Goal: Task Accomplishment & Management: Manage account settings

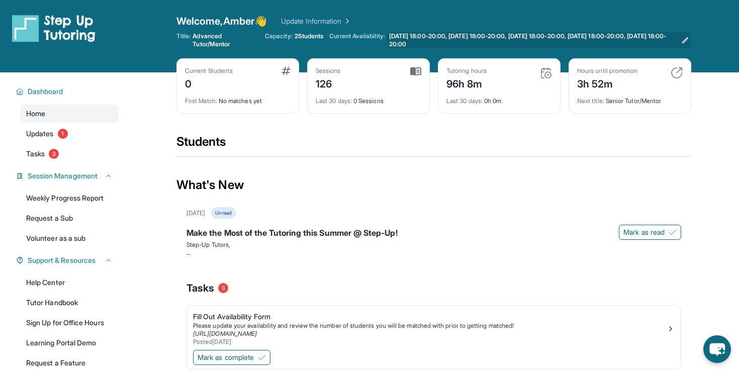
click at [404, 36] on span "[DATE] 18:00-20:00, [DATE] 18:00-20:00, [DATE] 18:00-20:00, [DATE] 18:00-20:00,…" at bounding box center [533, 40] width 288 height 16
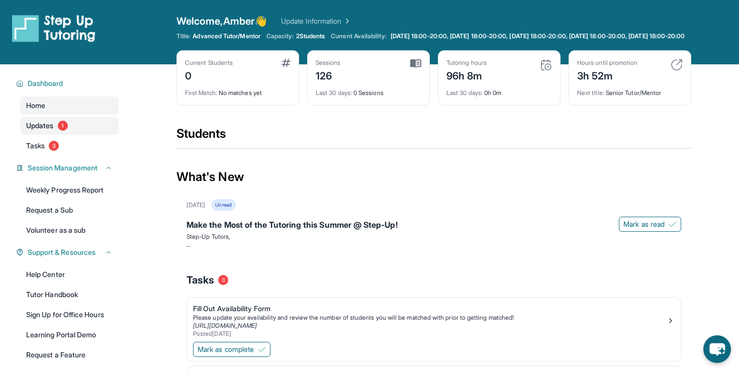
click at [87, 131] on link "Updates 1" at bounding box center [69, 126] width 99 height 18
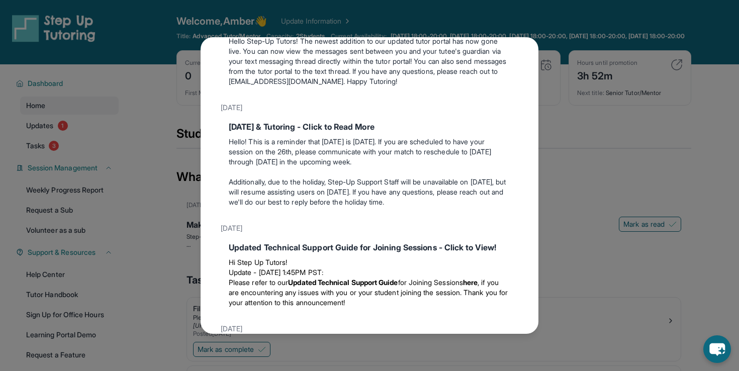
scroll to position [657, 0]
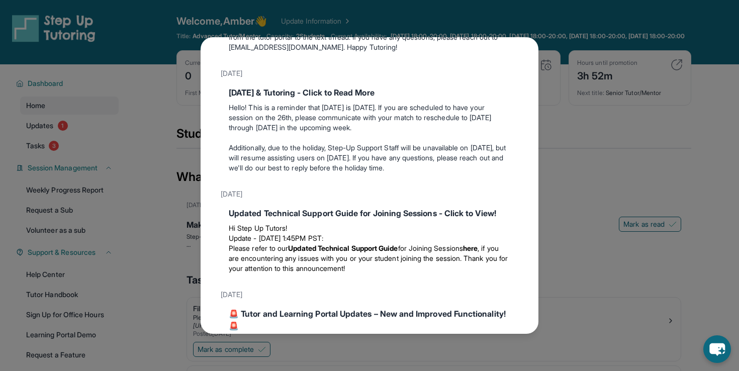
click at [130, 176] on div "Updates [DATE] Make the Most of the Tutoring this Summer @ Step-Up! Step-Up Tut…" at bounding box center [369, 185] width 739 height 371
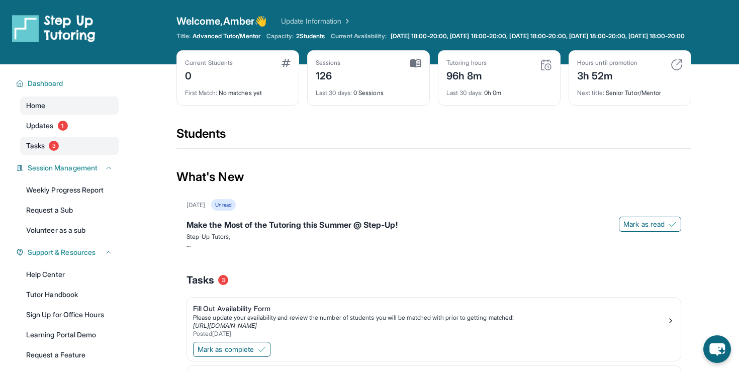
click at [109, 153] on link "Tasks 3" at bounding box center [69, 146] width 99 height 18
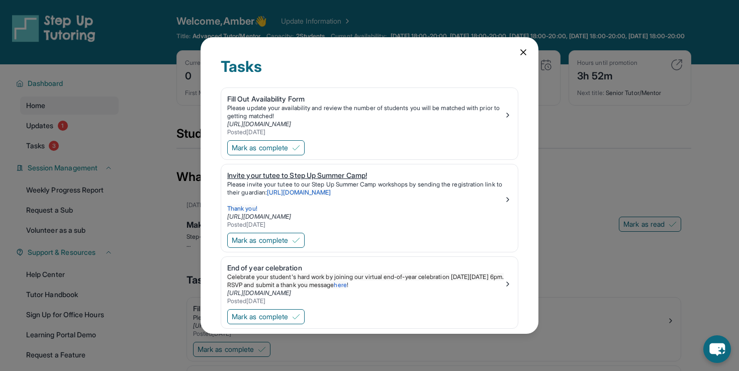
scroll to position [19, 0]
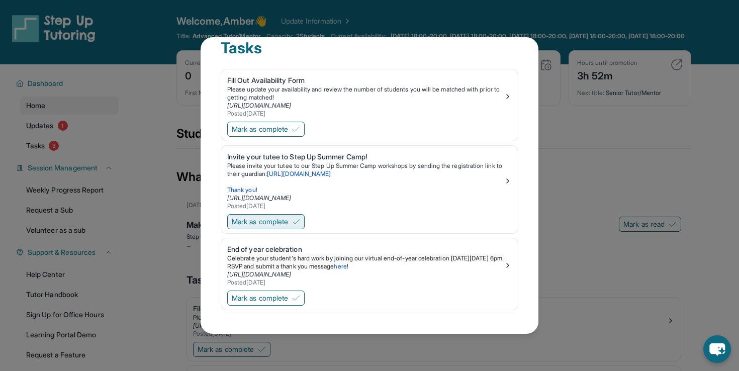
click at [274, 224] on span "Mark as complete" at bounding box center [260, 222] width 56 height 10
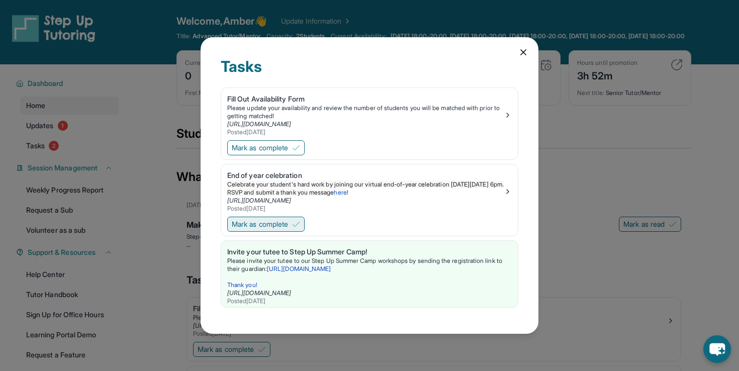
click at [268, 221] on span "Mark as complete" at bounding box center [260, 224] width 56 height 10
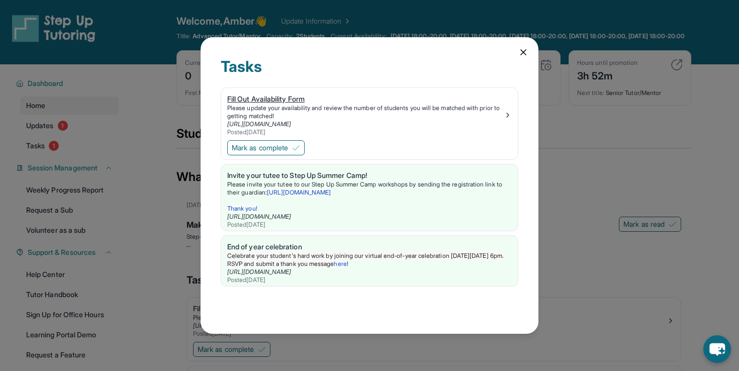
click at [272, 93] on link "Fill Out Availability Form Please update your availability and review the numbe…" at bounding box center [369, 113] width 297 height 50
click at [524, 50] on icon at bounding box center [523, 52] width 5 height 5
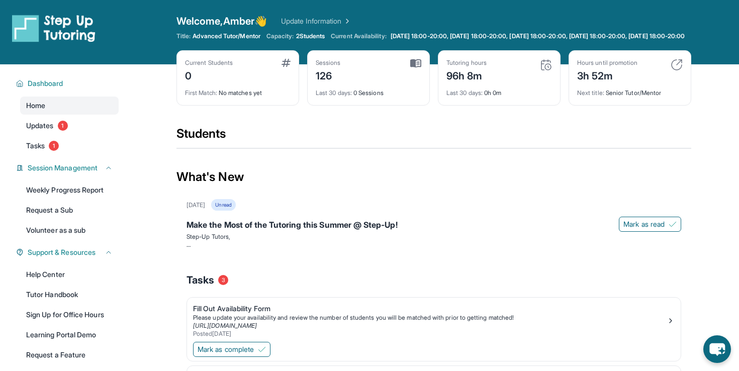
click at [592, 81] on div "3h 52m" at bounding box center [607, 75] width 60 height 16
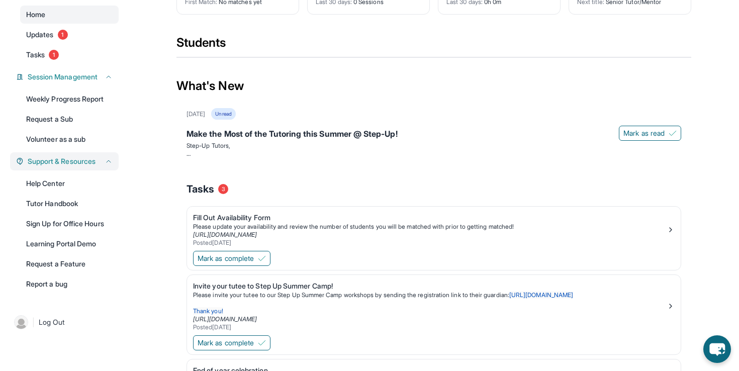
scroll to position [90, 0]
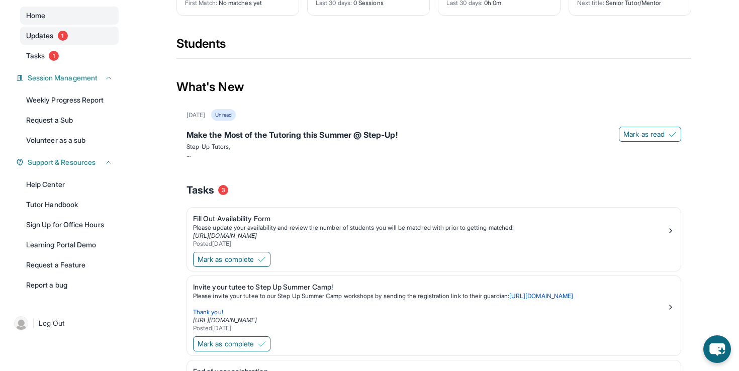
click at [50, 41] on span "Updates" at bounding box center [40, 36] width 28 height 10
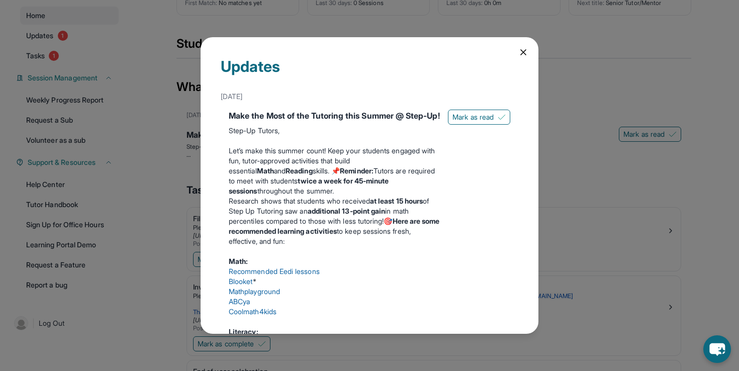
click at [147, 159] on div "Updates [DATE] Make the Most of the Tutoring this Summer @ Step-Up! Step-Up Tut…" at bounding box center [369, 185] width 739 height 371
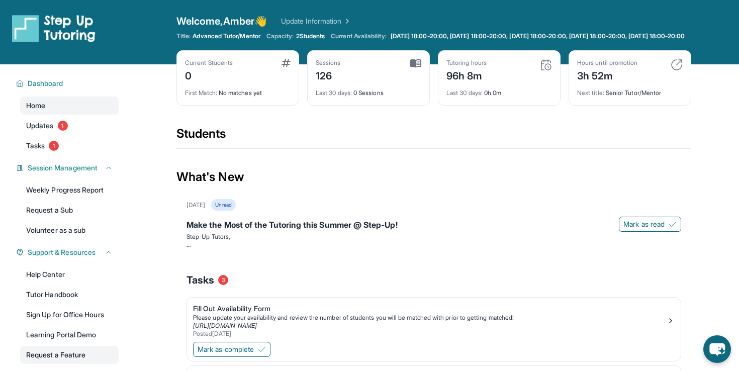
scroll to position [190, 0]
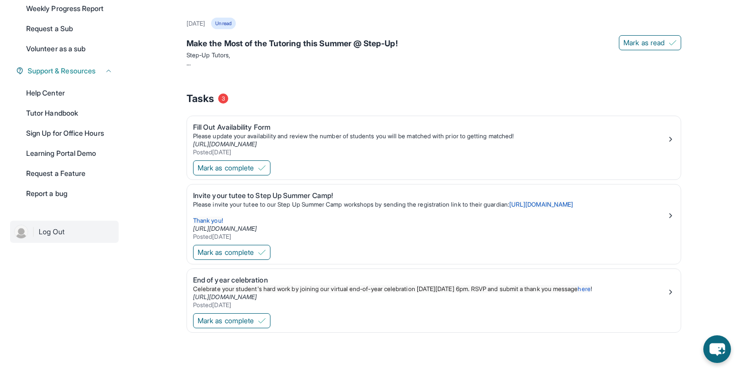
click at [23, 234] on img at bounding box center [21, 232] width 14 height 14
